Goal: Task Accomplishment & Management: Manage account settings

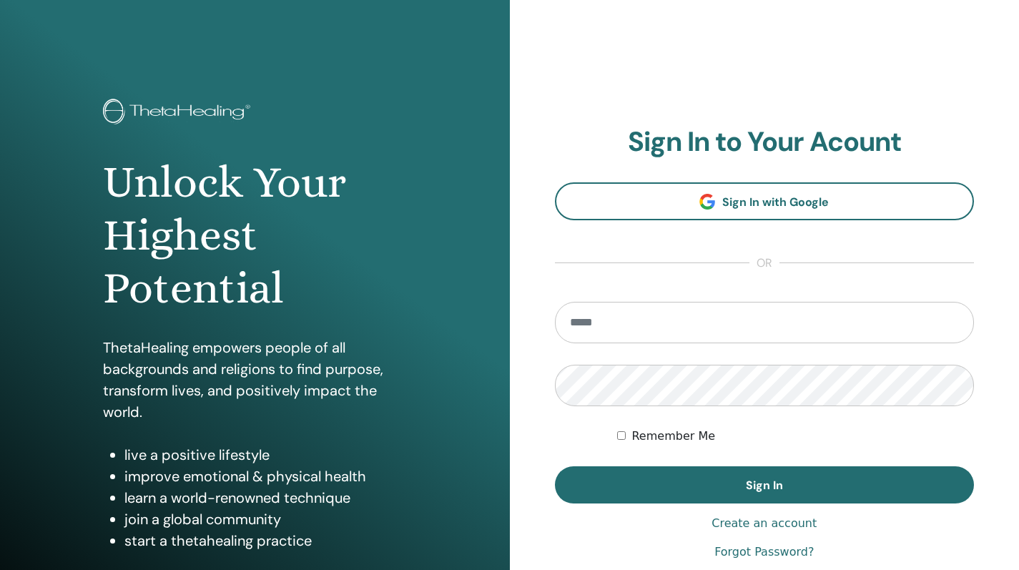
type input "*"
type input "**********"
click at [615, 430] on form "**********" at bounding box center [765, 403] width 420 height 202
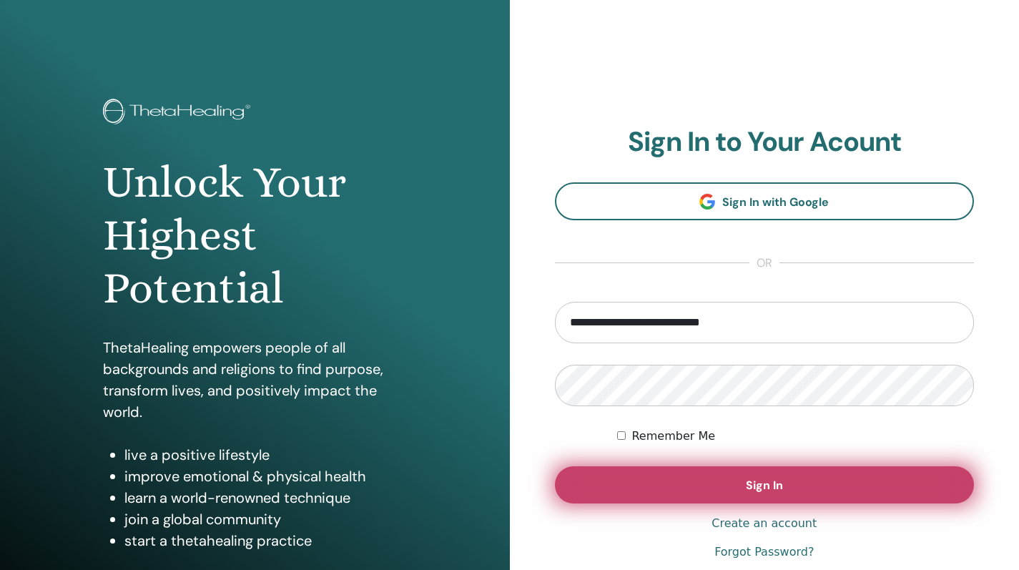
click at [682, 477] on button "Sign In" at bounding box center [765, 484] width 420 height 37
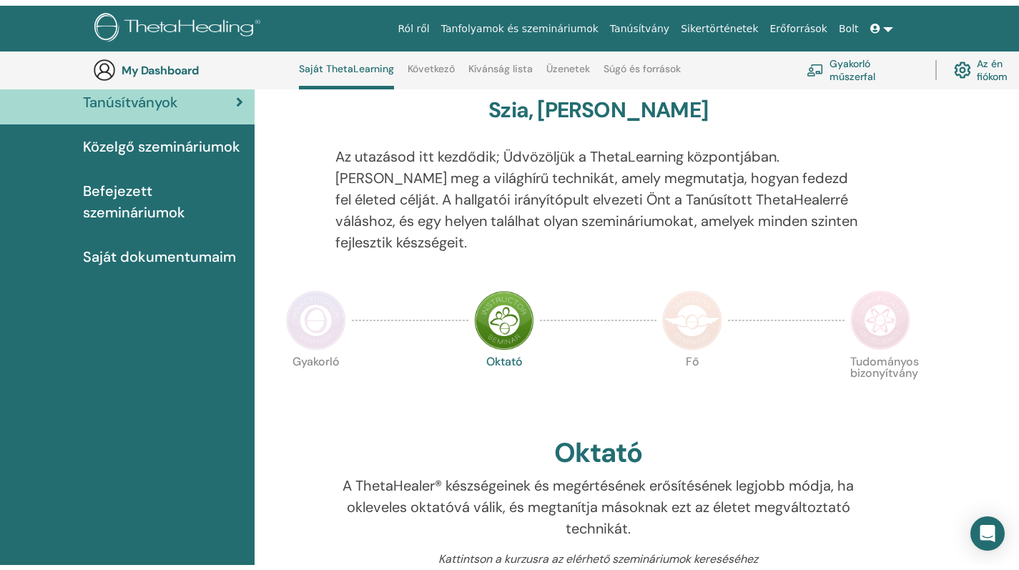
scroll to position [73, 0]
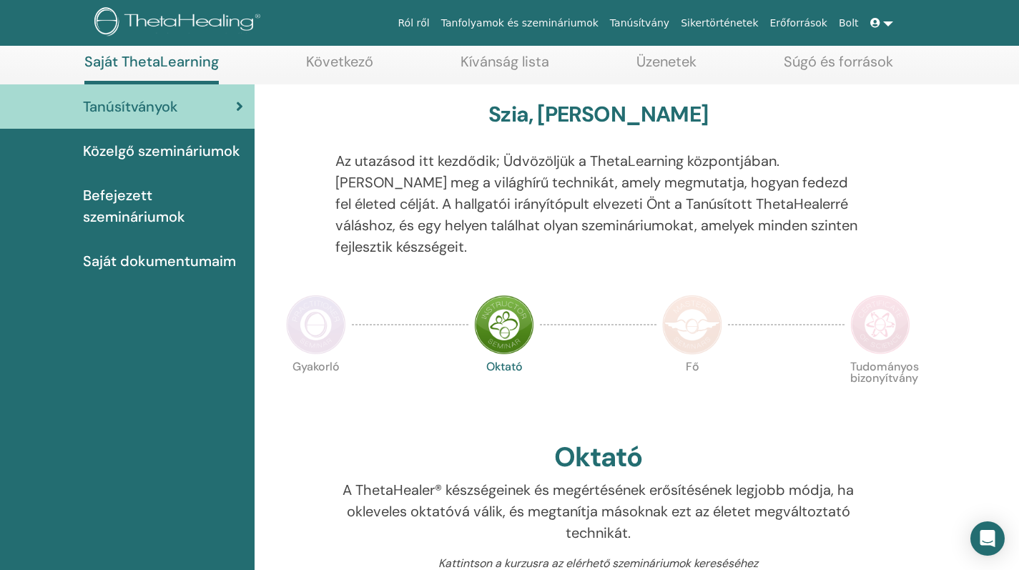
click at [310, 306] on img at bounding box center [316, 325] width 60 height 60
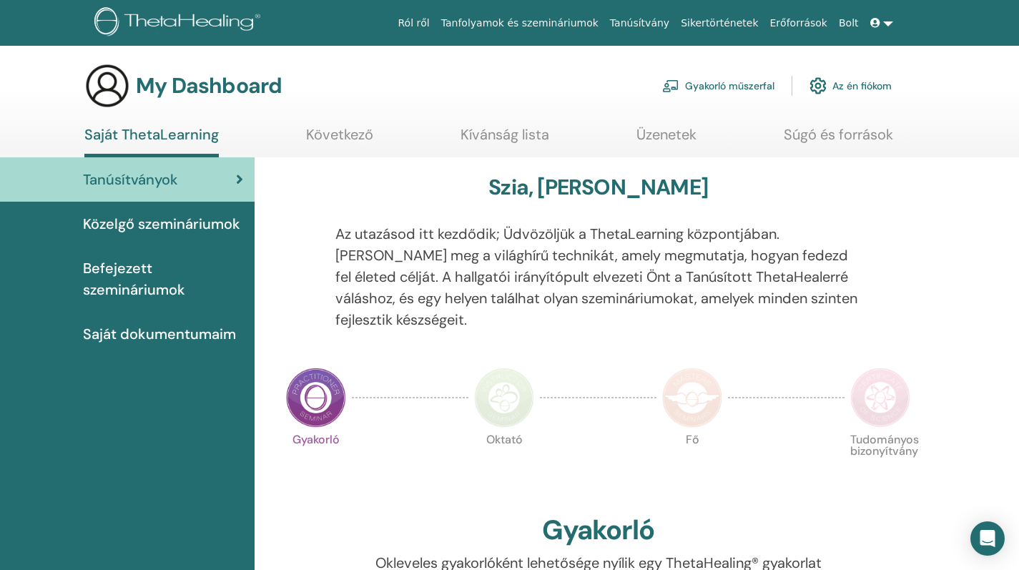
click at [206, 229] on span "Közelgő szemináriumok" at bounding box center [161, 223] width 157 height 21
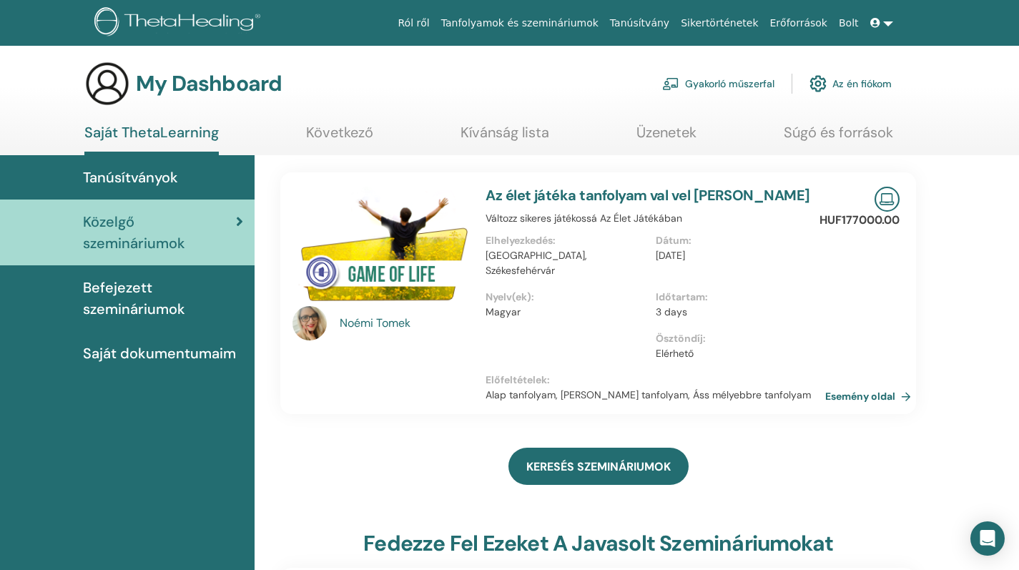
scroll to position [1, 0]
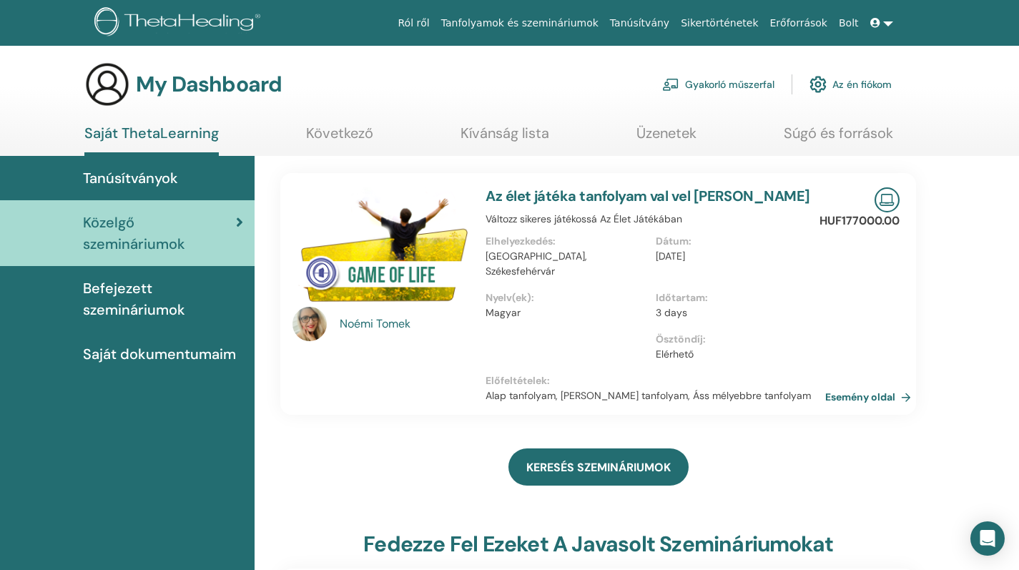
click at [171, 296] on span "Befejezett szemináriumok" at bounding box center [163, 299] width 160 height 43
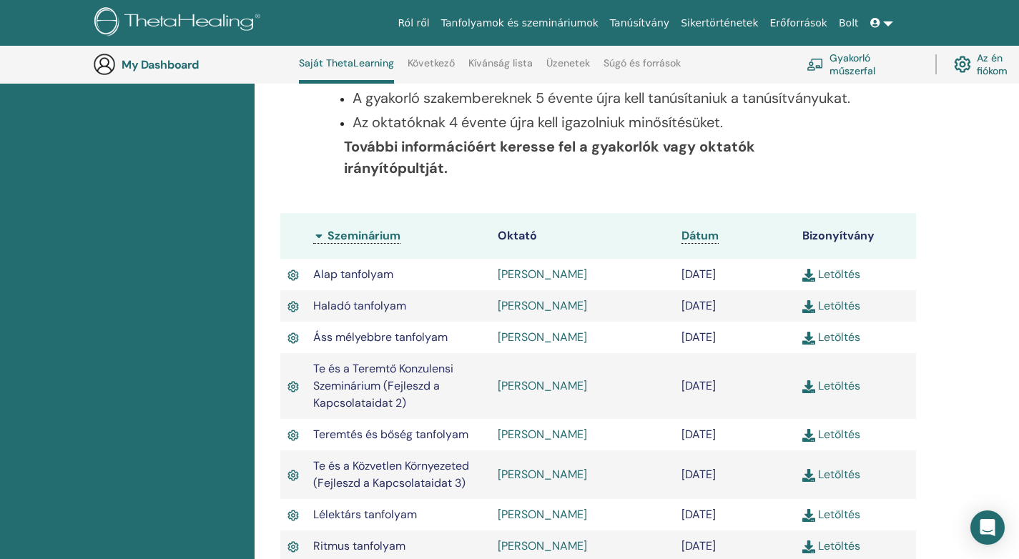
scroll to position [378, 0]
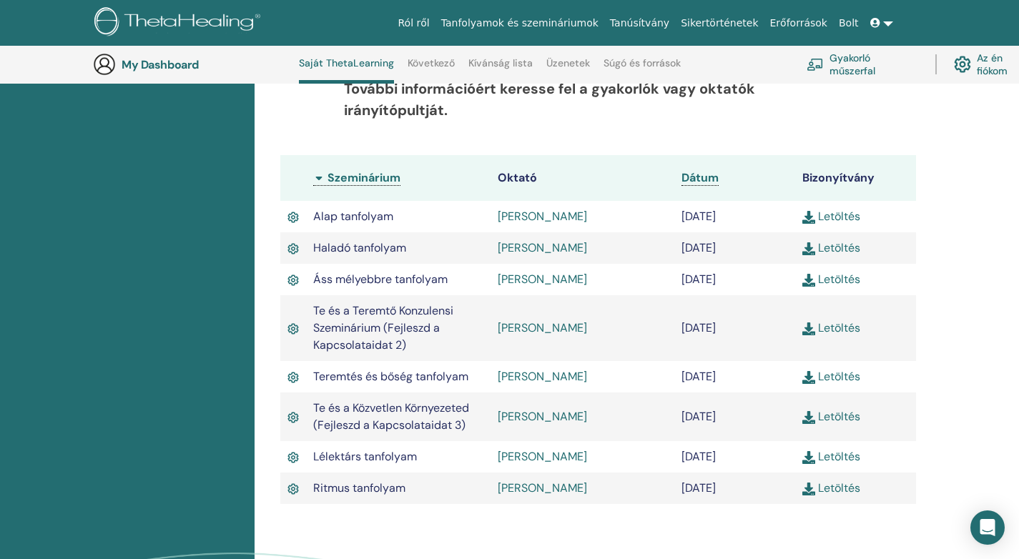
click at [839, 456] on link "Letöltés" at bounding box center [832, 456] width 58 height 15
click at [846, 471] on td "Letöltés" at bounding box center [856, 456] width 121 height 31
click at [843, 494] on link "Letöltés" at bounding box center [832, 488] width 58 height 15
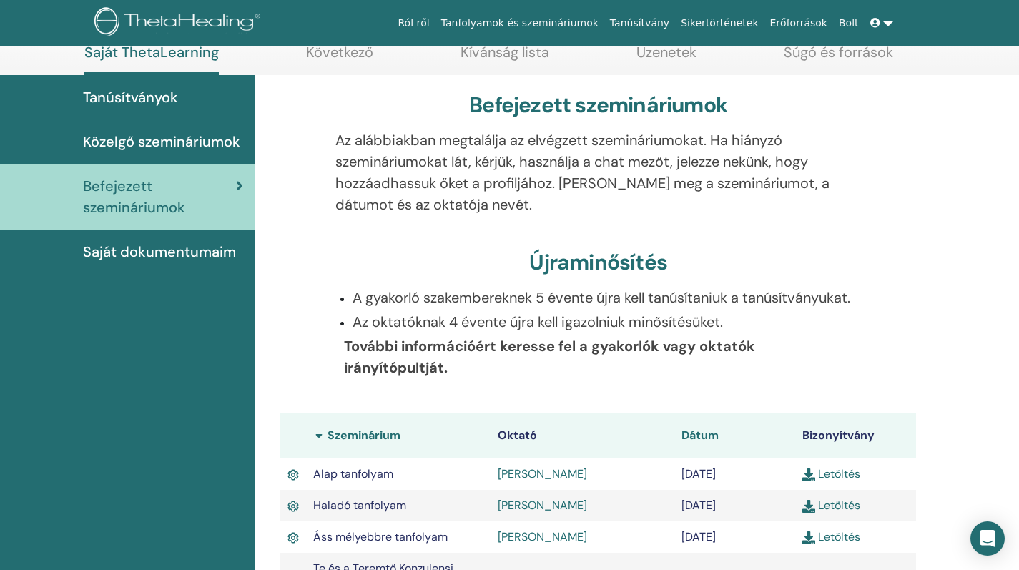
scroll to position [80, 0]
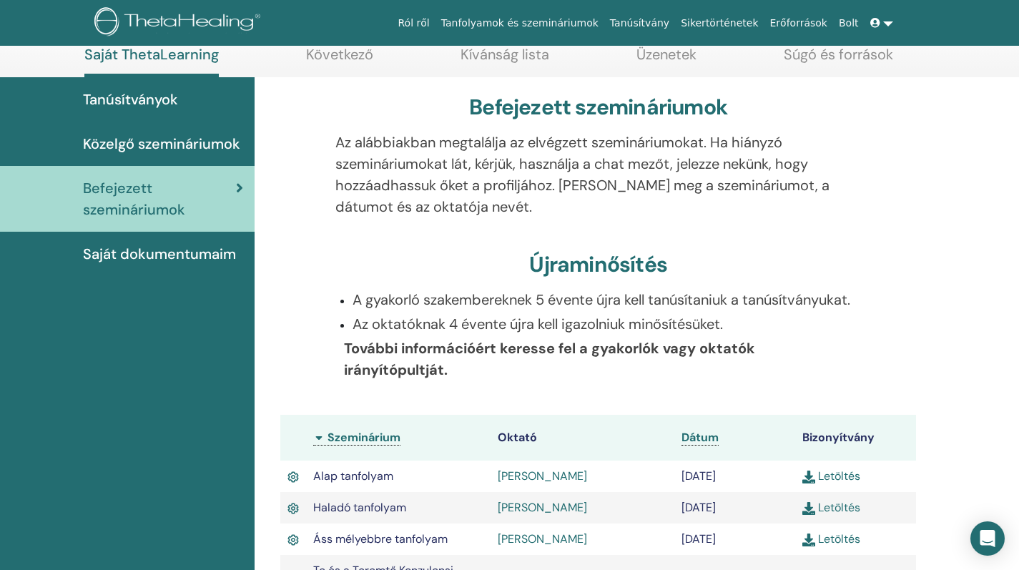
click at [197, 253] on span "Saját dokumentumaim" at bounding box center [159, 253] width 153 height 21
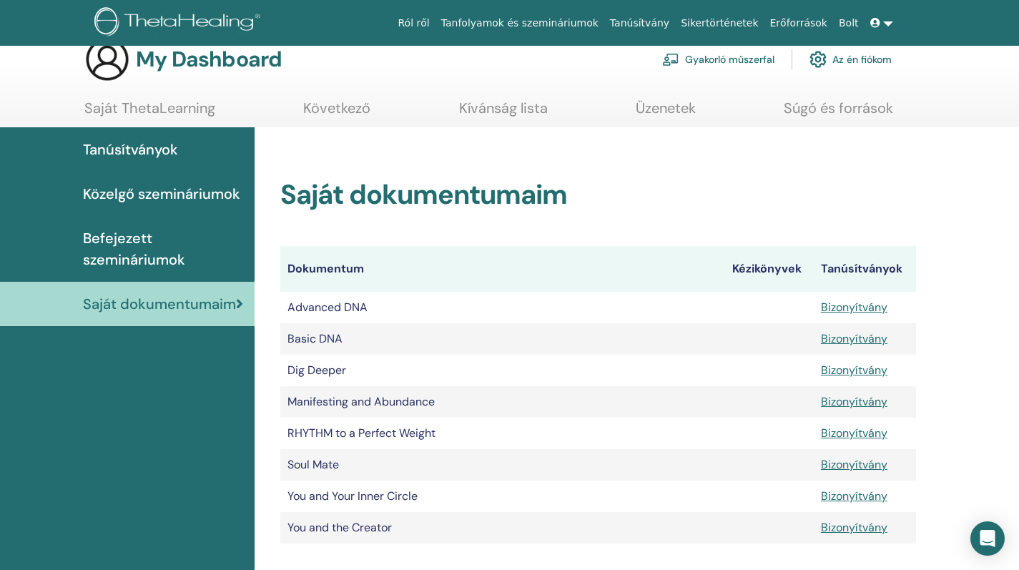
scroll to position [24, 0]
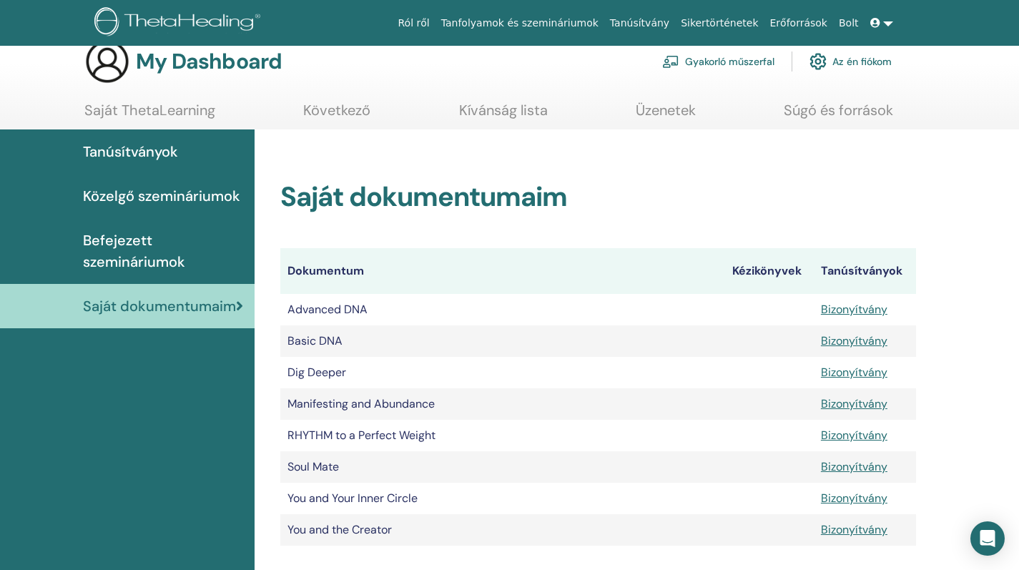
click at [882, 21] on span at bounding box center [877, 22] width 13 height 11
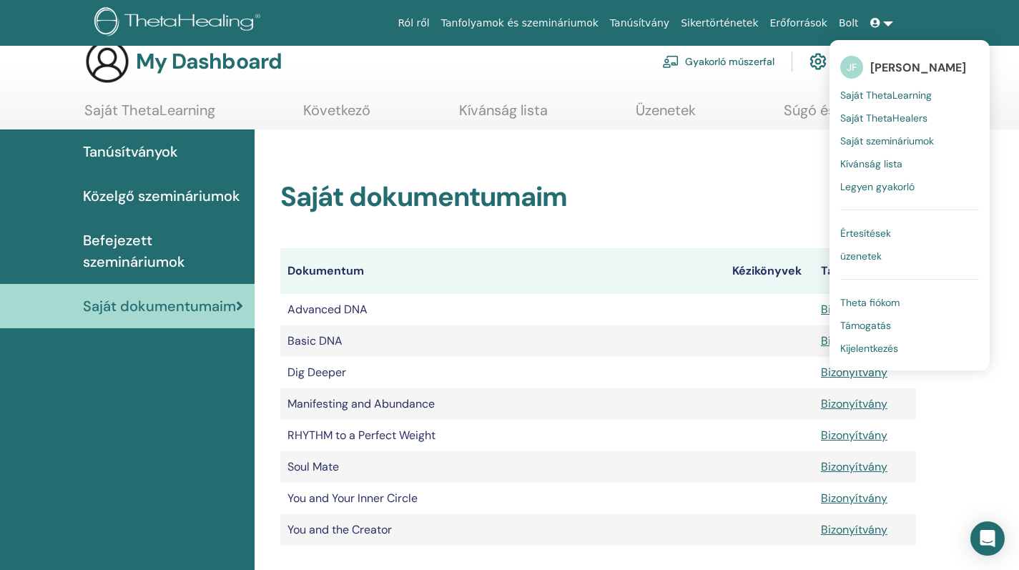
click at [919, 69] on span "[PERSON_NAME]" at bounding box center [919, 67] width 96 height 15
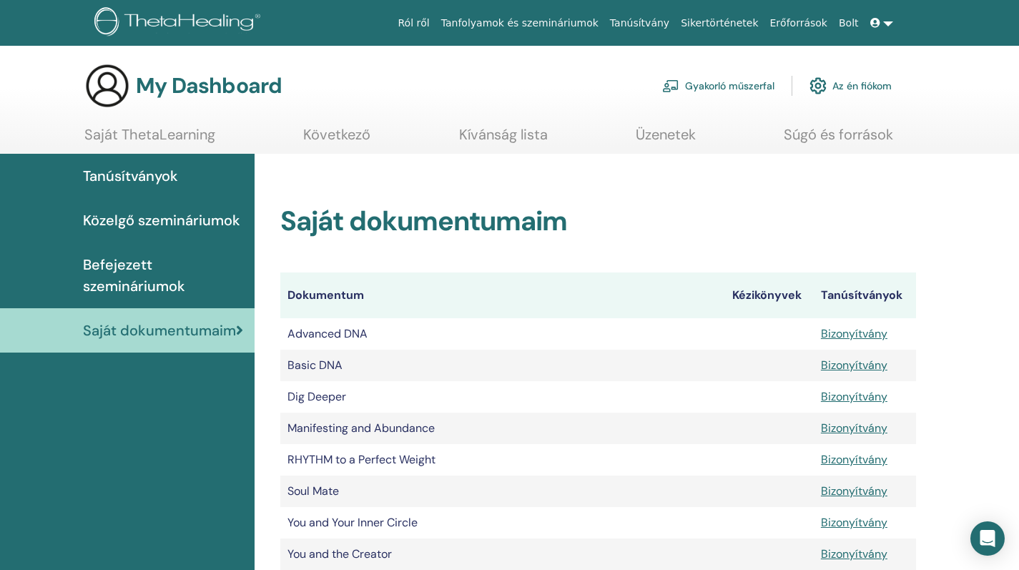
click at [159, 134] on link "Saját ThetaLearning" at bounding box center [149, 140] width 131 height 28
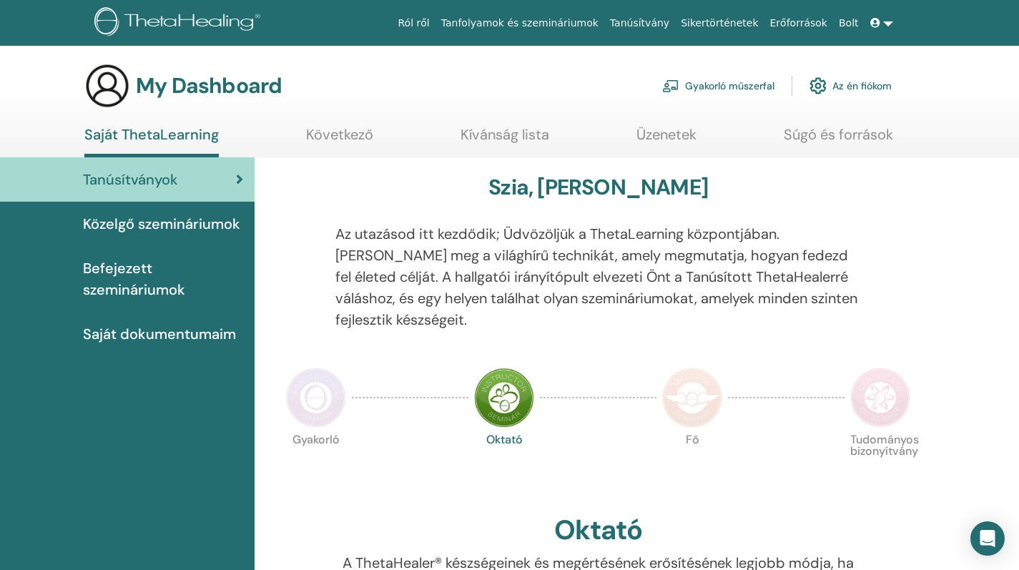
click at [872, 23] on icon at bounding box center [876, 23] width 10 height 10
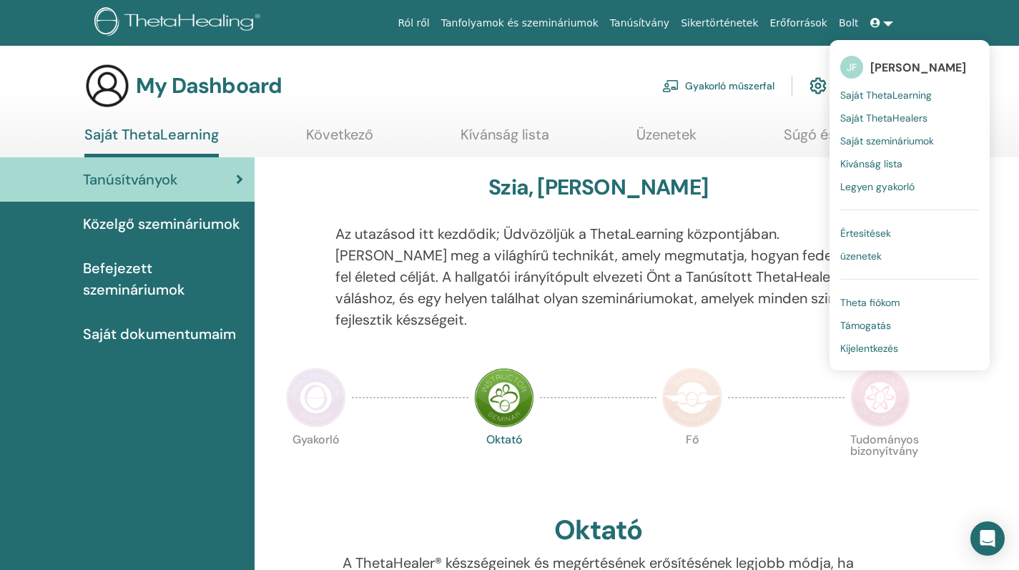
click at [888, 304] on span "Theta fiókom" at bounding box center [870, 302] width 59 height 13
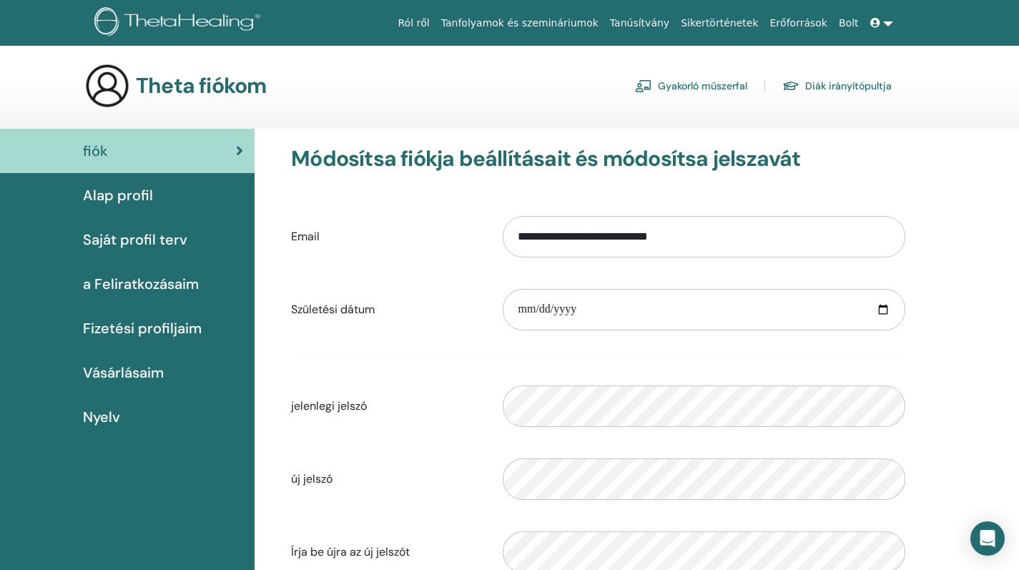
click at [169, 189] on div "Alap profil" at bounding box center [127, 195] width 232 height 21
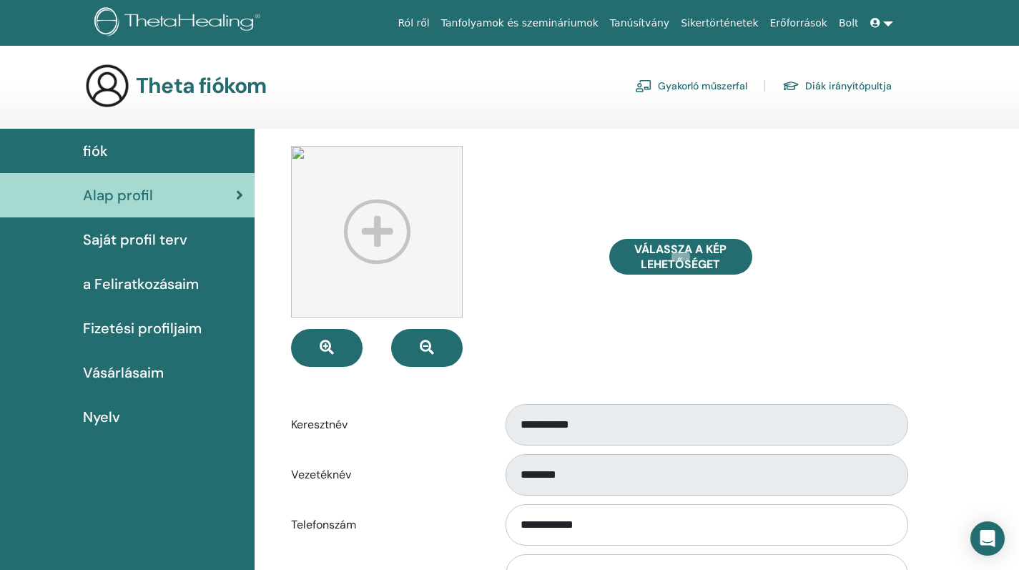
click at [148, 251] on link "Saját profil terv" at bounding box center [127, 239] width 255 height 44
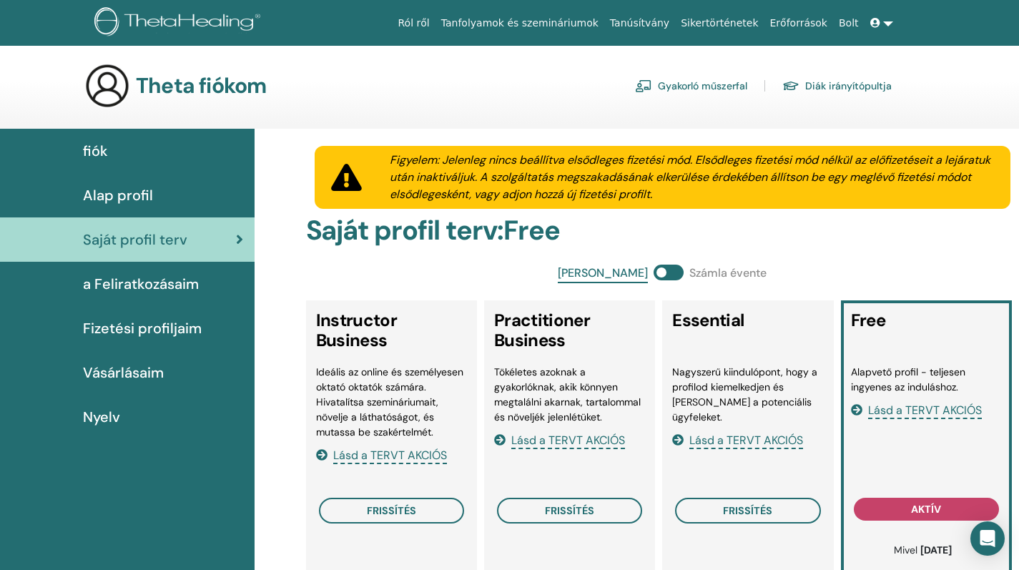
click at [162, 285] on span "a Feliratkozásaim" at bounding box center [141, 283] width 116 height 21
